Goal: Information Seeking & Learning: Learn about a topic

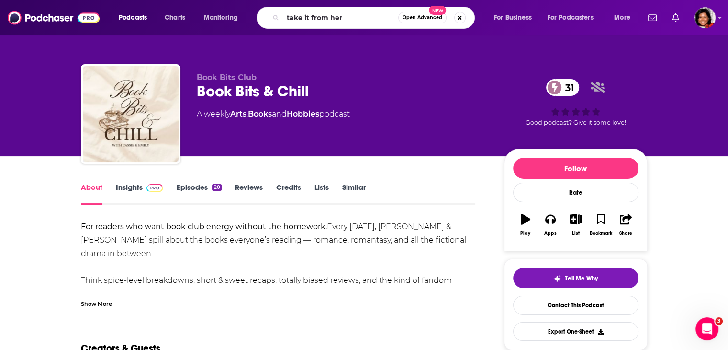
type input "take it from here"
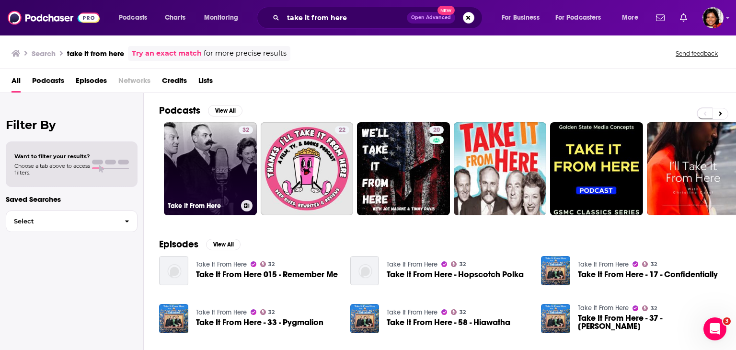
click at [229, 184] on link "32 Take It From Here" at bounding box center [210, 168] width 93 height 93
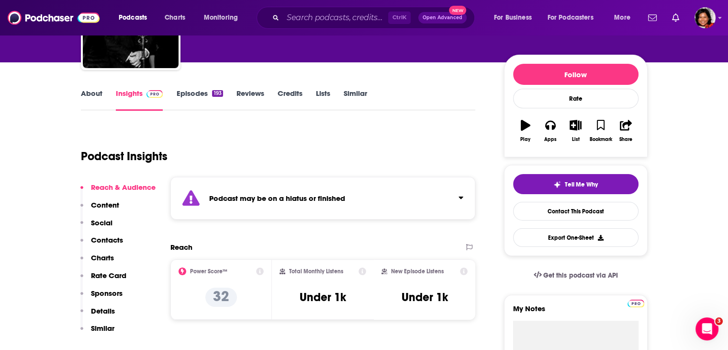
scroll to position [144, 0]
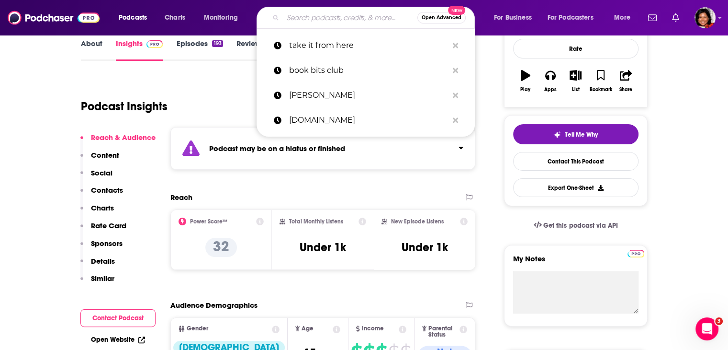
click at [310, 20] on input "Search podcasts, credits, & more..." at bounding box center [350, 17] width 135 height 15
paste input "adult school with [PERSON_NAME] podcast 1 <[EMAIL_ADDRESS][DOMAIN_NAME]>"
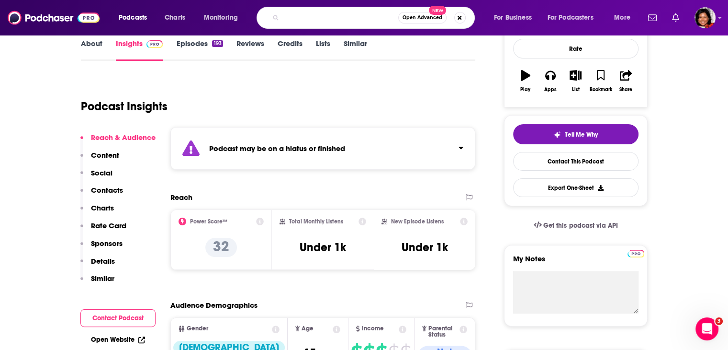
drag, startPoint x: 390, startPoint y: 17, endPoint x: 294, endPoint y: 16, distance: 96.7
click at [294, 16] on input "adult school with [PERSON_NAME] podcast 1 <[EMAIL_ADDRESS][DOMAIN_NAME]>" at bounding box center [340, 17] width 115 height 15
type input "adult school with [PERSON_NAME] podcast"
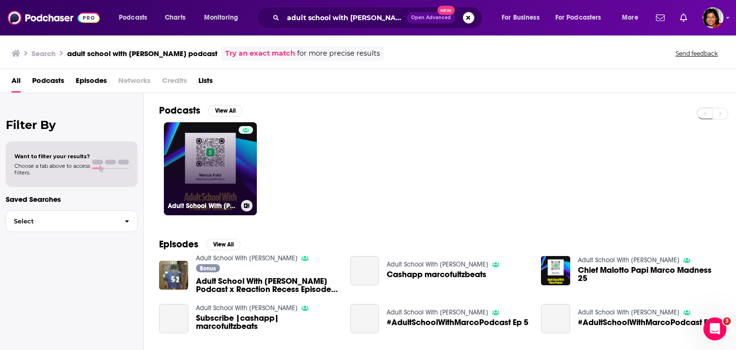
click at [230, 182] on link "Adult School With [PERSON_NAME]" at bounding box center [210, 168] width 93 height 93
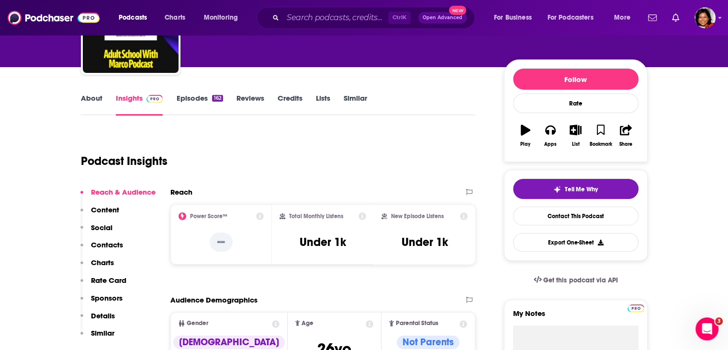
scroll to position [144, 0]
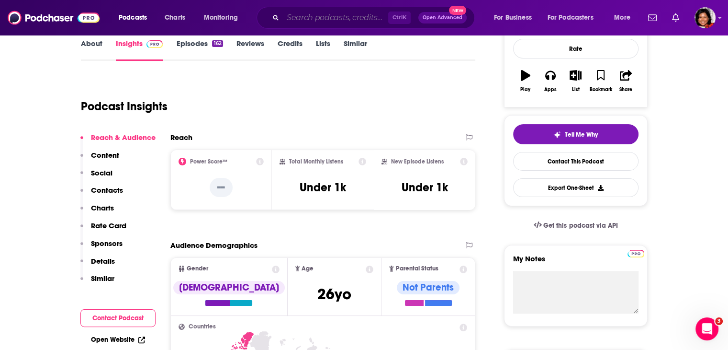
click at [316, 19] on input "Search podcasts, credits, & more..." at bounding box center [335, 17] width 105 height 15
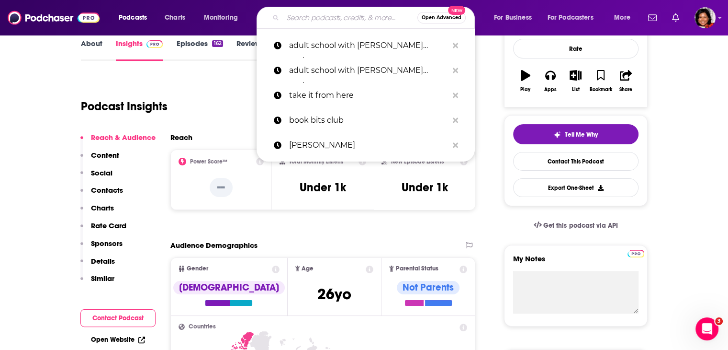
paste input "The Publishing Performance Show"
type input "The Publishing Performance Show"
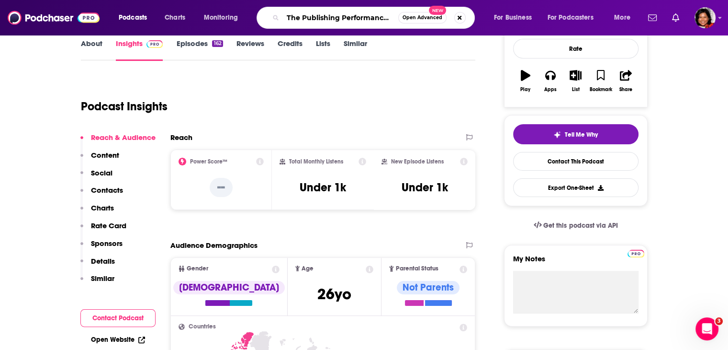
scroll to position [0, 15]
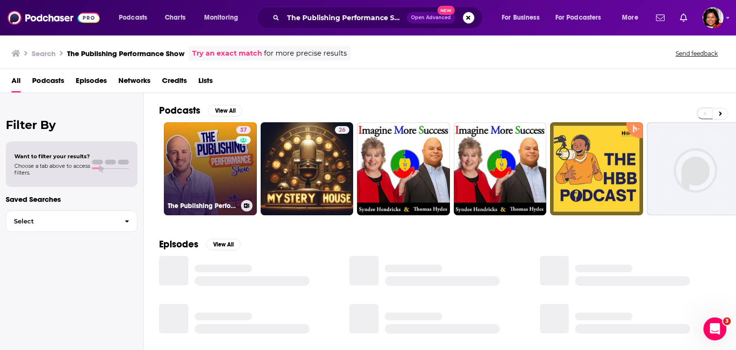
click at [217, 176] on link "37 The Publishing Performance Show" at bounding box center [210, 168] width 93 height 93
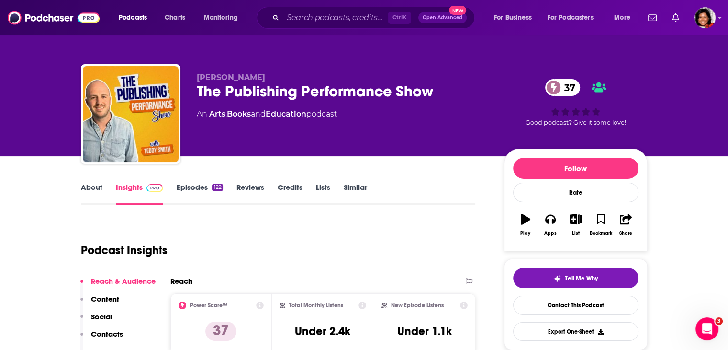
click at [90, 190] on link "About" at bounding box center [92, 193] width 22 height 22
